Goal: Task Accomplishment & Management: Manage account settings

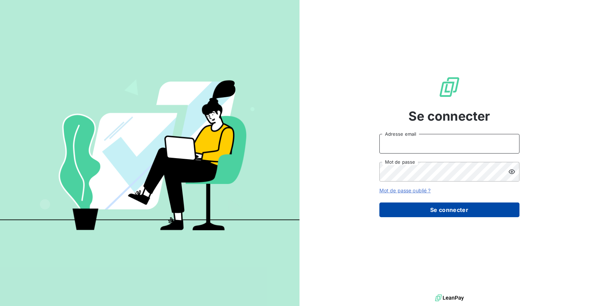
type input "[EMAIL_ADDRESS][DOMAIN_NAME]"
click at [417, 208] on button "Se connecter" at bounding box center [449, 210] width 140 height 15
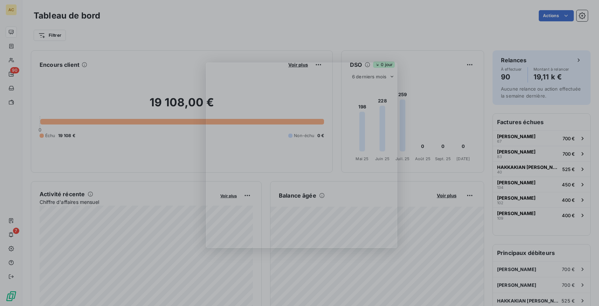
click at [582, 18] on div "Product tour overlay" at bounding box center [299, 153] width 599 height 306
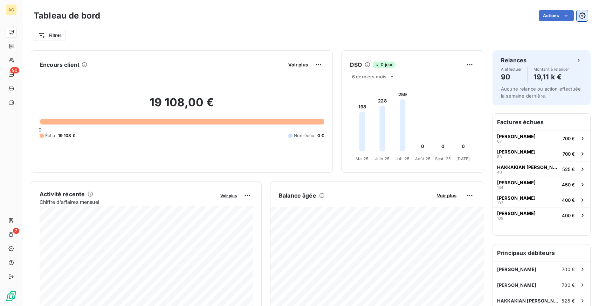
click at [583, 15] on icon "button" at bounding box center [582, 15] width 7 height 7
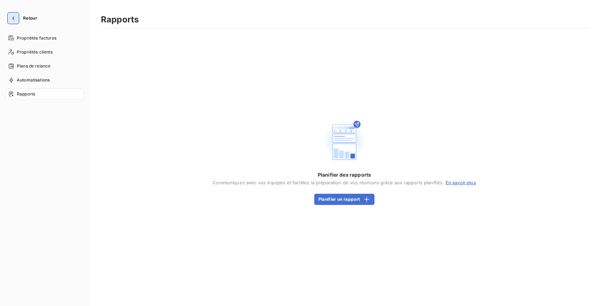
click at [15, 18] on icon "button" at bounding box center [13, 18] width 7 height 7
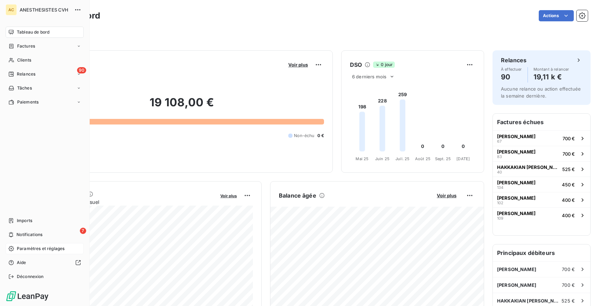
click at [39, 250] on span "Paramètres et réglages" at bounding box center [41, 249] width 48 height 6
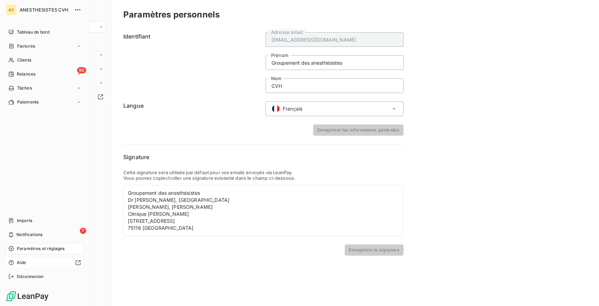
click at [29, 266] on div "Aide" at bounding box center [45, 262] width 78 height 11
click at [20, 34] on span "Tableau de bord" at bounding box center [33, 32] width 33 height 6
